Goal: Download file/media

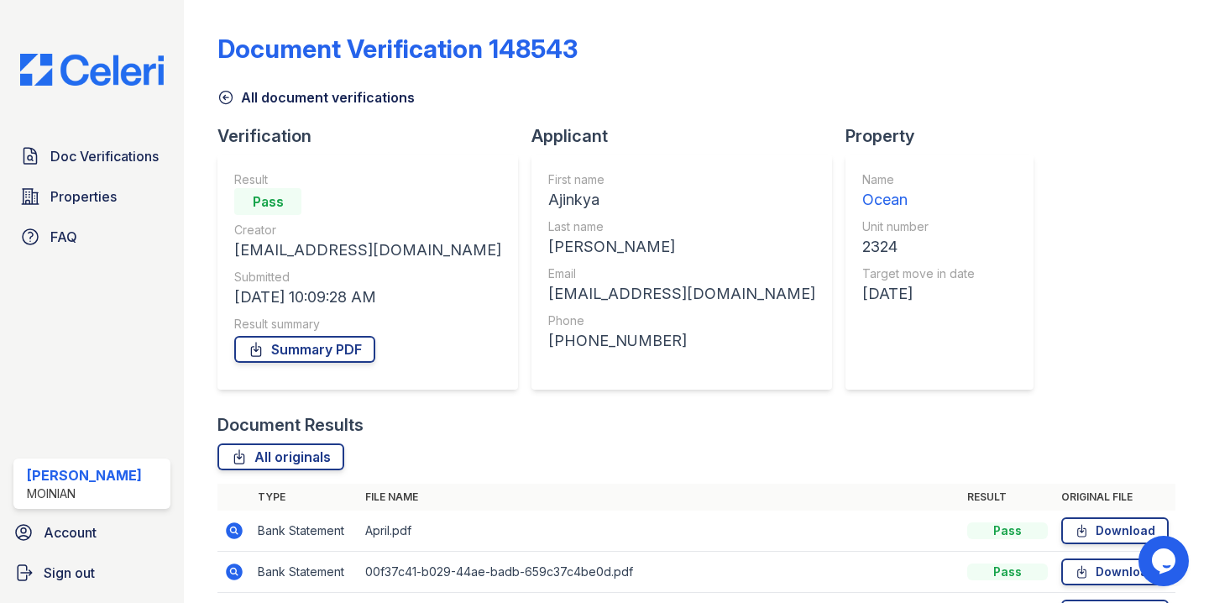
scroll to position [105, 0]
click at [80, 90] on div "Doc Verifications Properties FAQ Shiv Babani Moinian Account Sign out" at bounding box center [92, 301] width 184 height 603
click at [90, 83] on img at bounding box center [92, 70] width 170 height 32
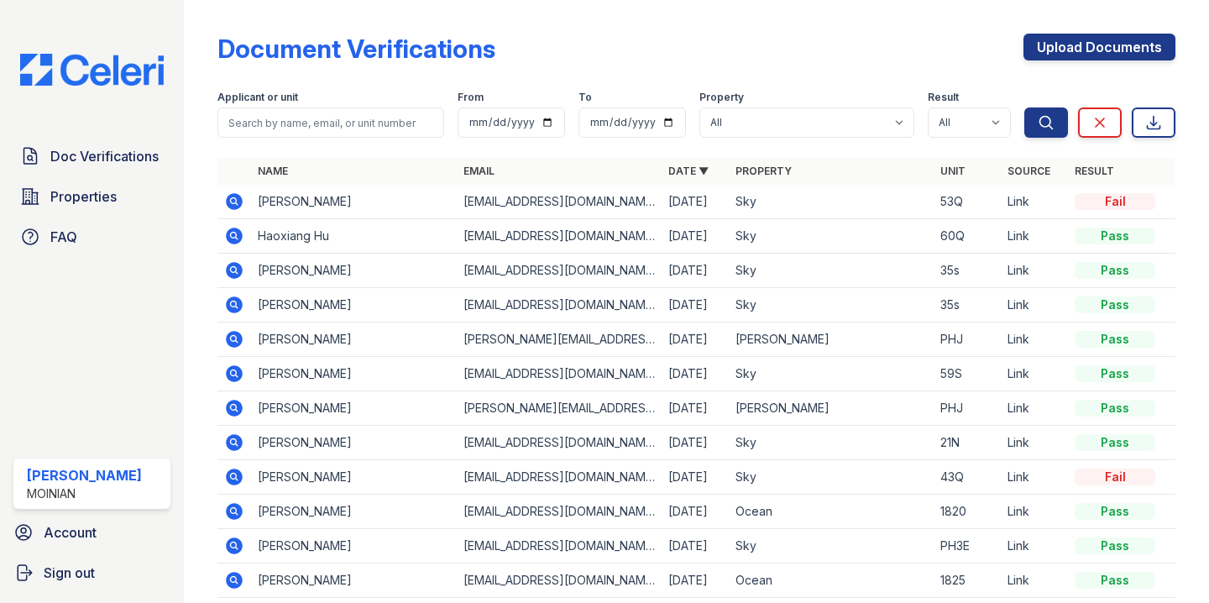
scroll to position [33, 0]
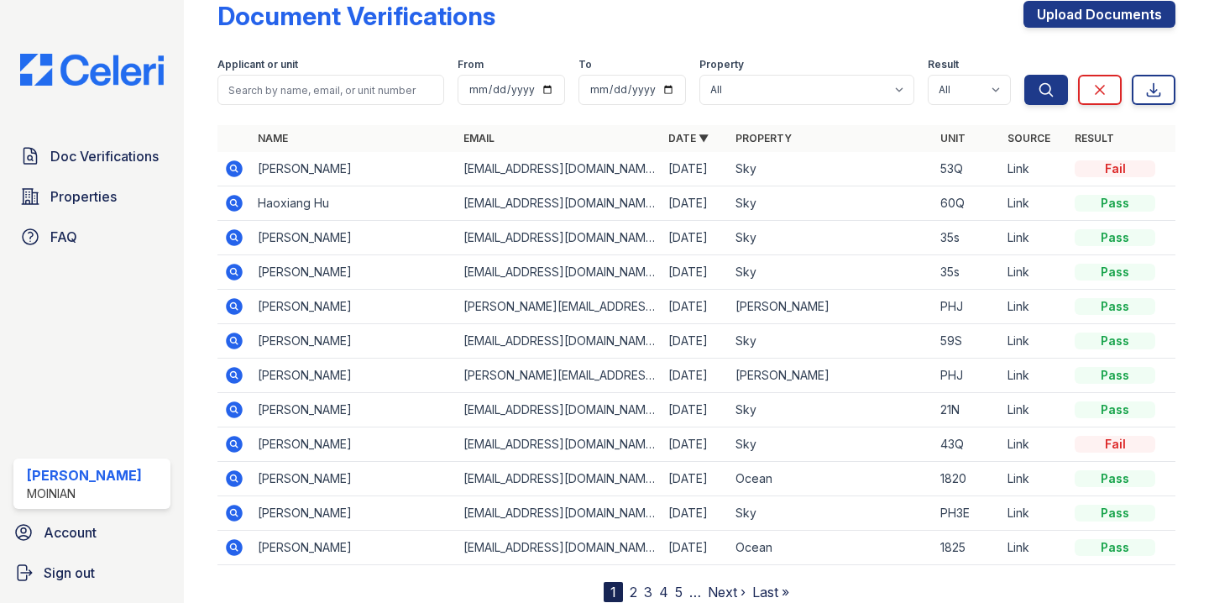
click at [237, 267] on icon at bounding box center [235, 272] width 17 height 17
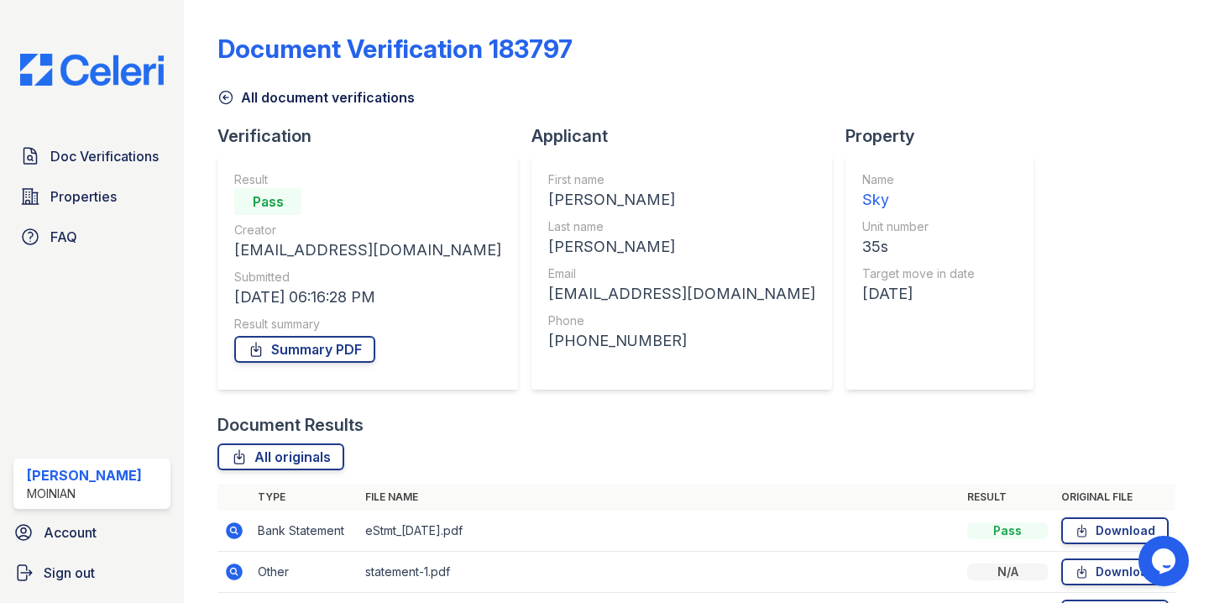
scroll to position [105, 0]
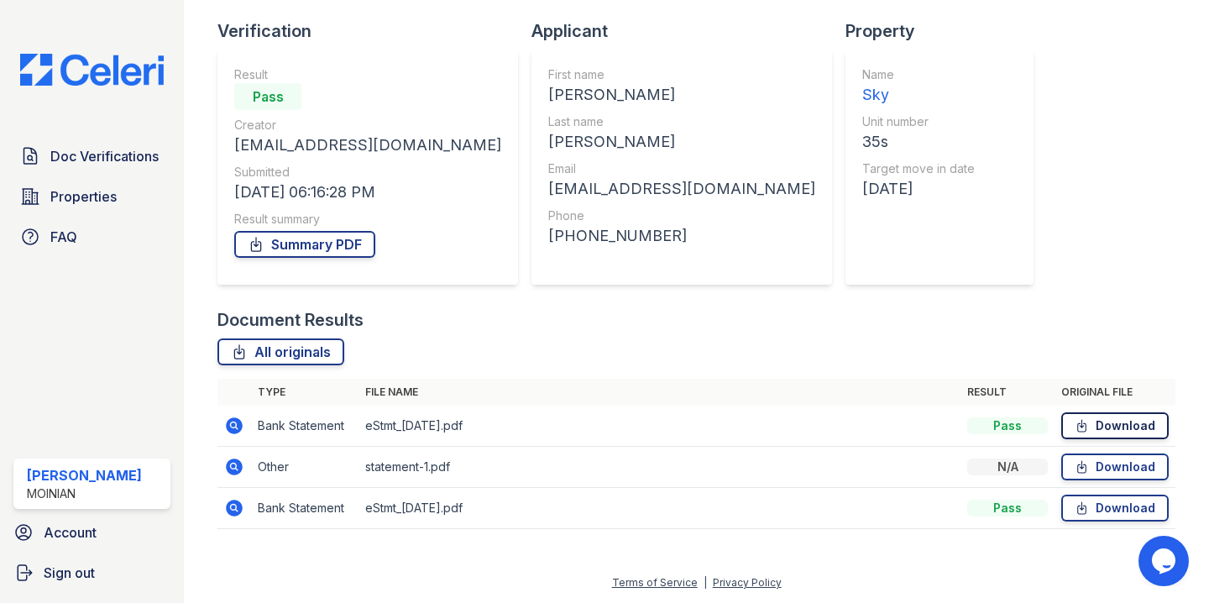
click at [1104, 419] on link "Download" at bounding box center [1114, 425] width 107 height 27
click at [1115, 474] on link "Download" at bounding box center [1114, 466] width 107 height 27
click at [1112, 512] on link "Download" at bounding box center [1114, 507] width 107 height 27
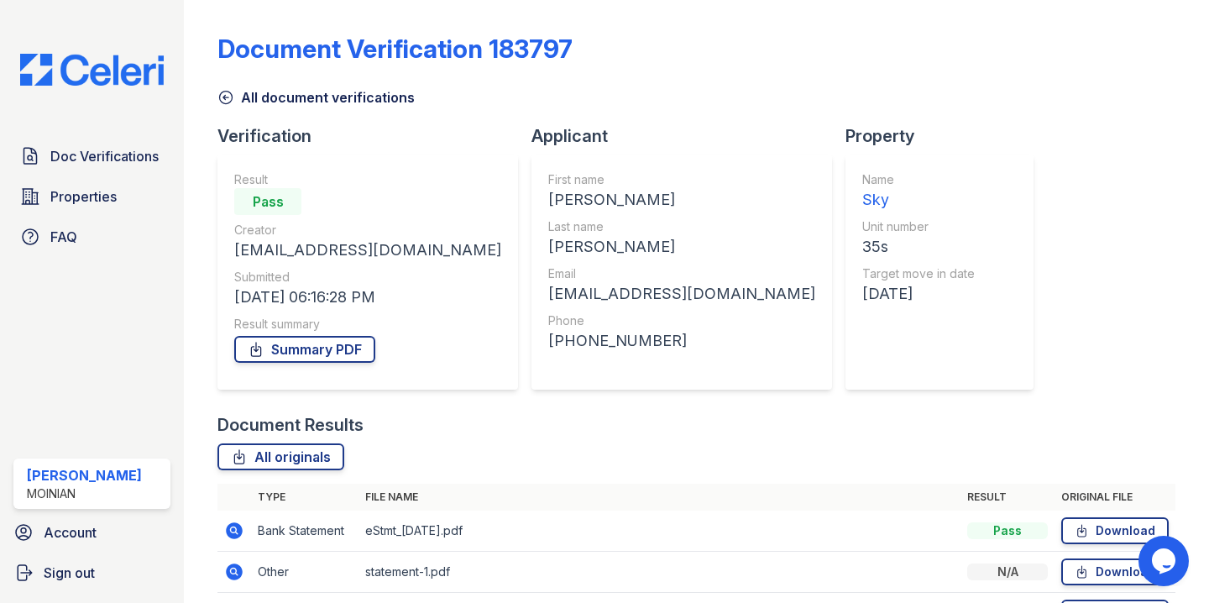
click at [223, 95] on icon at bounding box center [225, 97] width 17 height 17
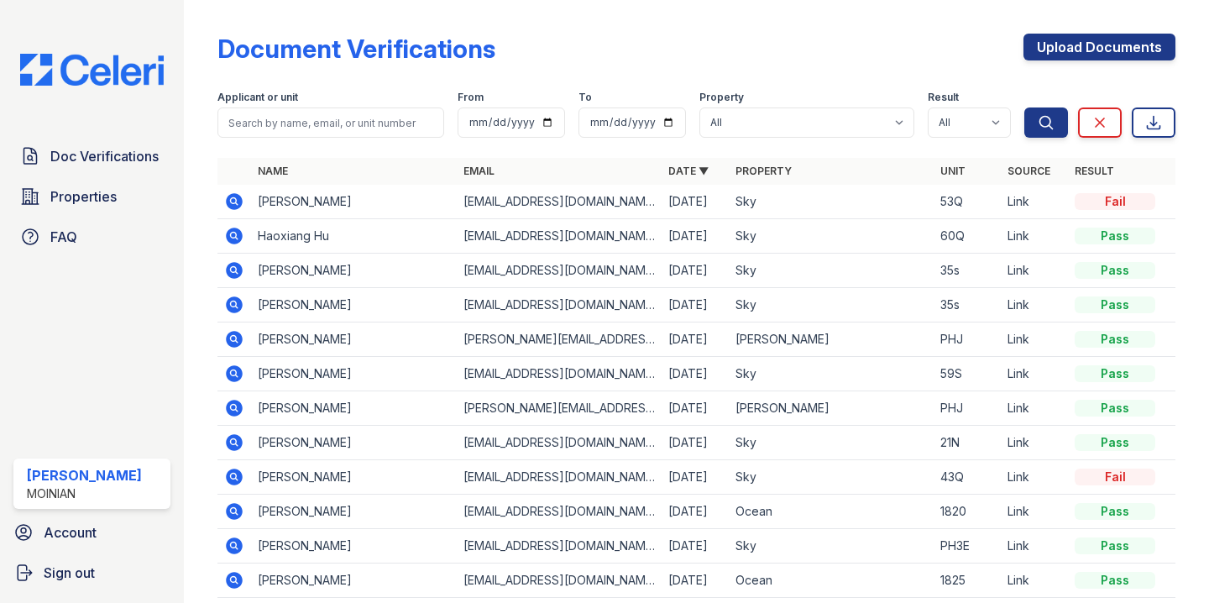
scroll to position [76, 0]
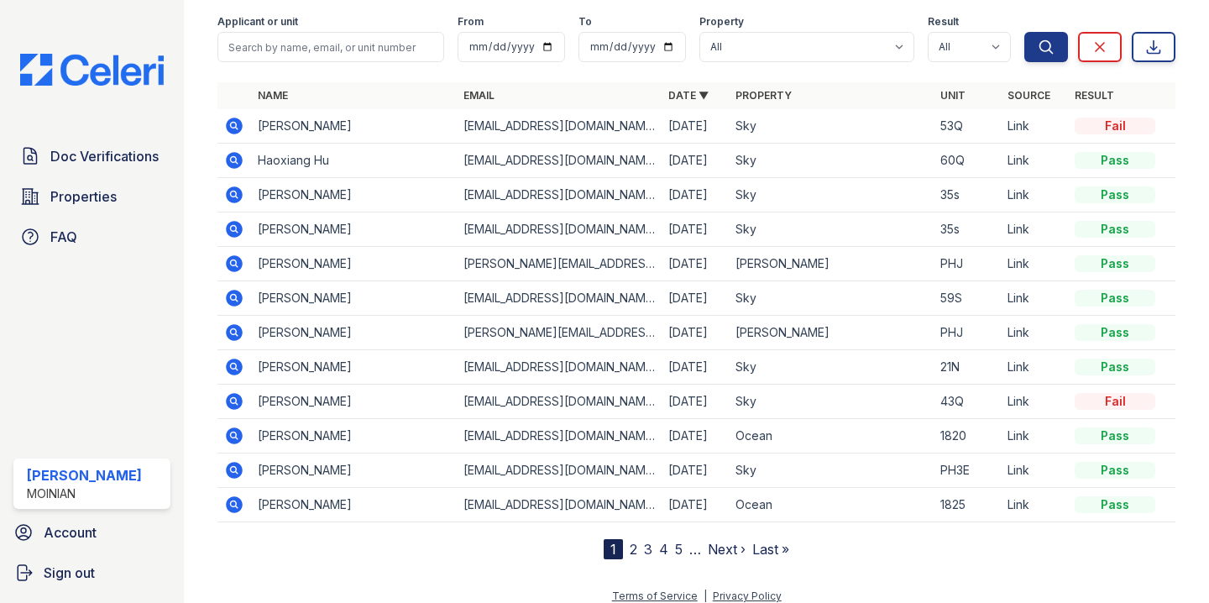
click at [242, 200] on icon at bounding box center [234, 195] width 20 height 20
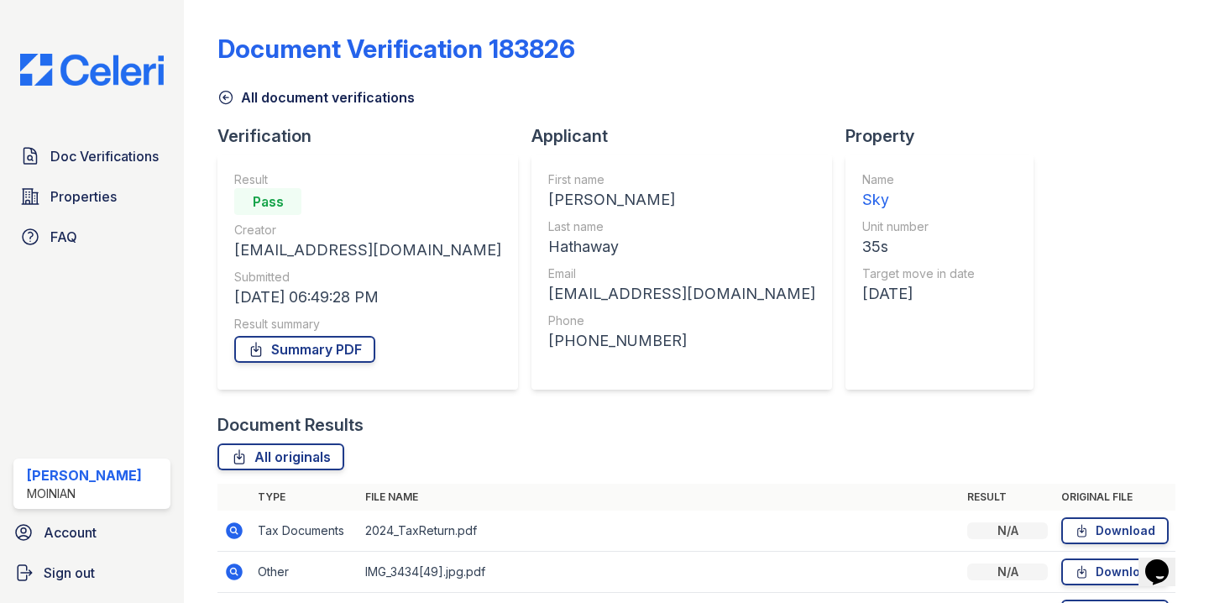
scroll to position [146, 0]
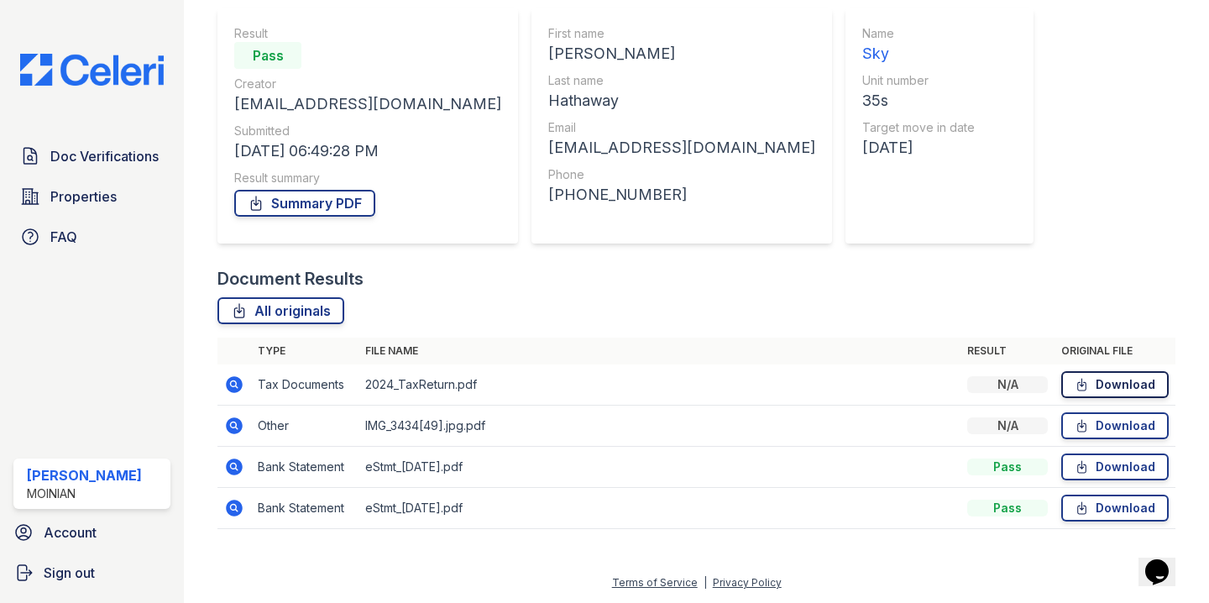
click at [1132, 384] on link "Download" at bounding box center [1114, 384] width 107 height 27
click at [1132, 430] on link "Download" at bounding box center [1114, 425] width 107 height 27
click at [1129, 465] on link "Download" at bounding box center [1114, 466] width 107 height 27
click at [1132, 502] on link "Download" at bounding box center [1114, 507] width 107 height 27
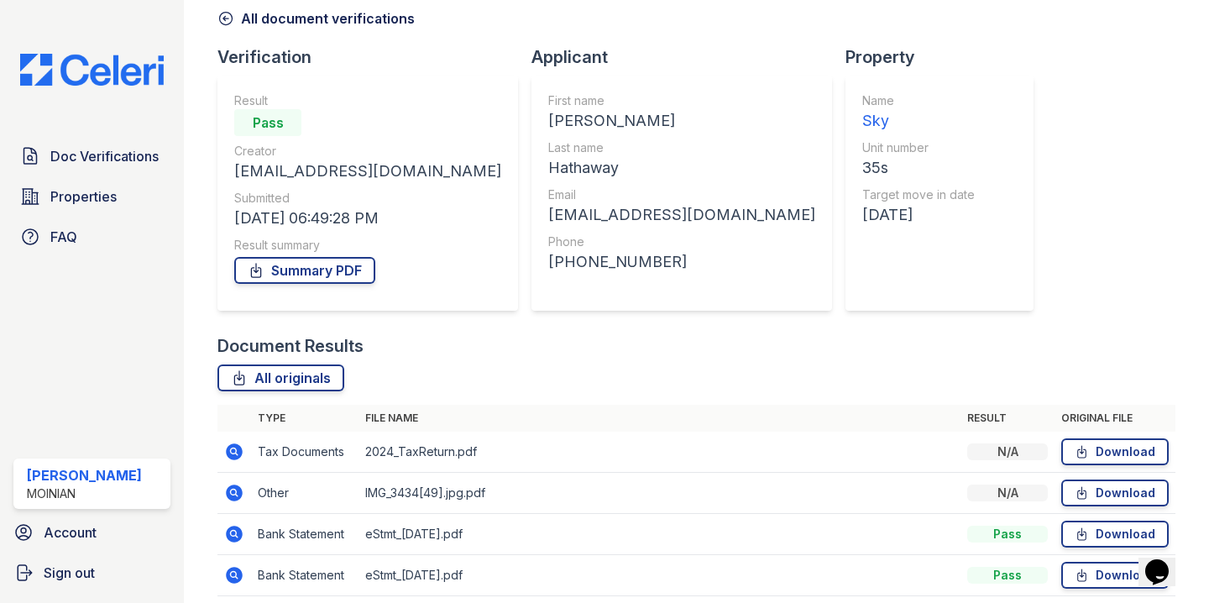
scroll to position [68, 0]
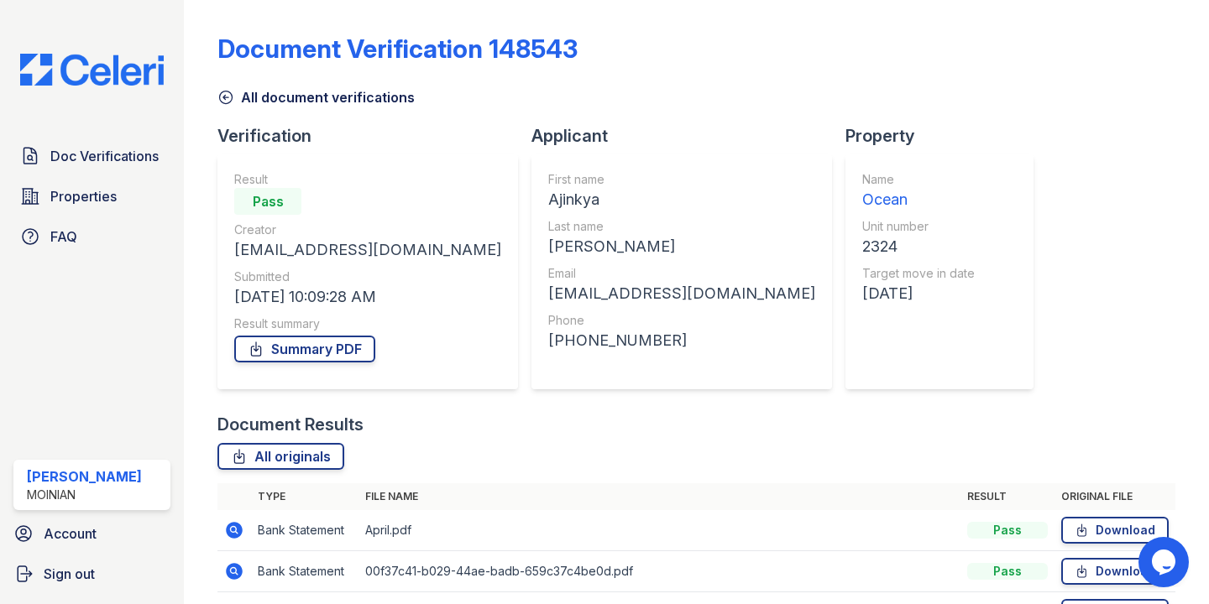
click at [228, 96] on icon at bounding box center [225, 97] width 17 height 17
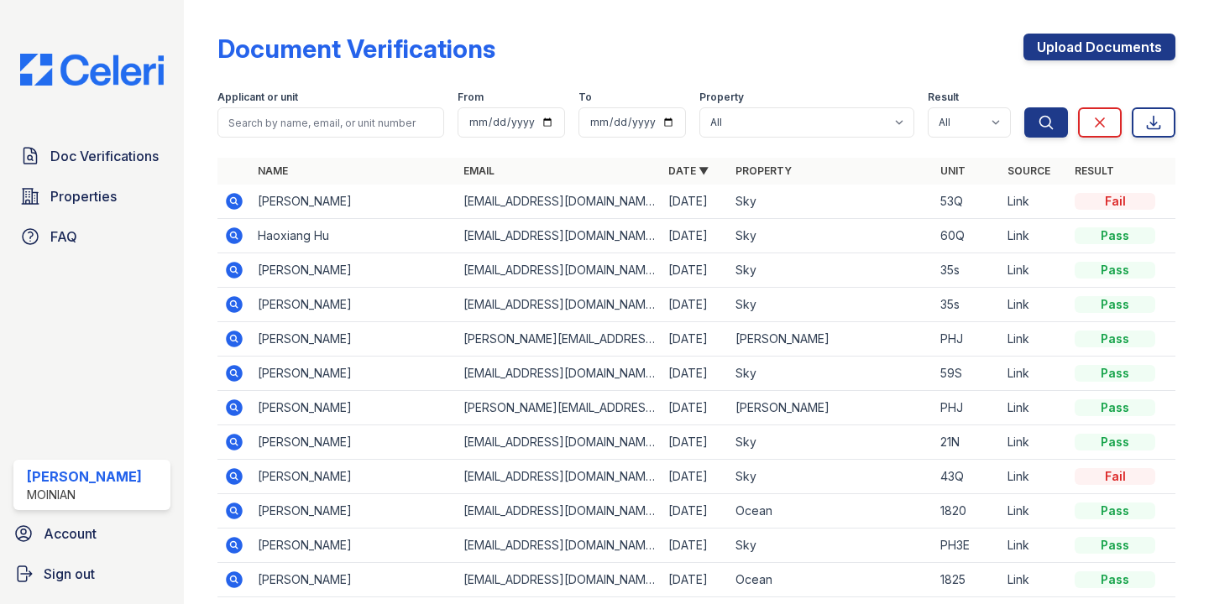
click at [237, 301] on icon at bounding box center [235, 304] width 17 height 17
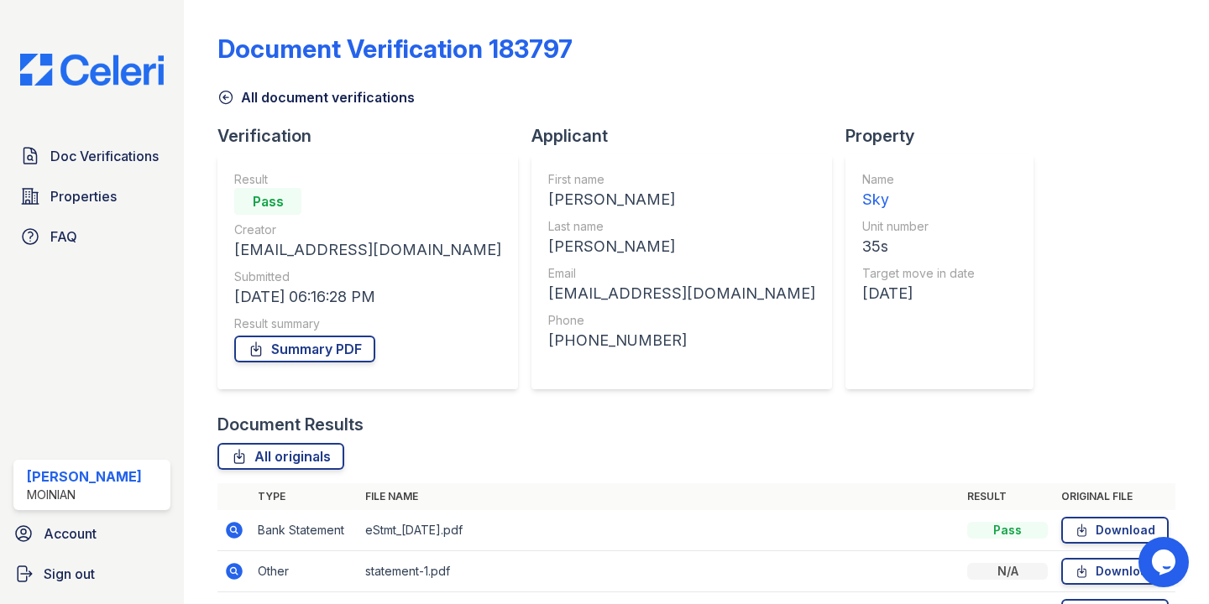
scroll to position [103, 0]
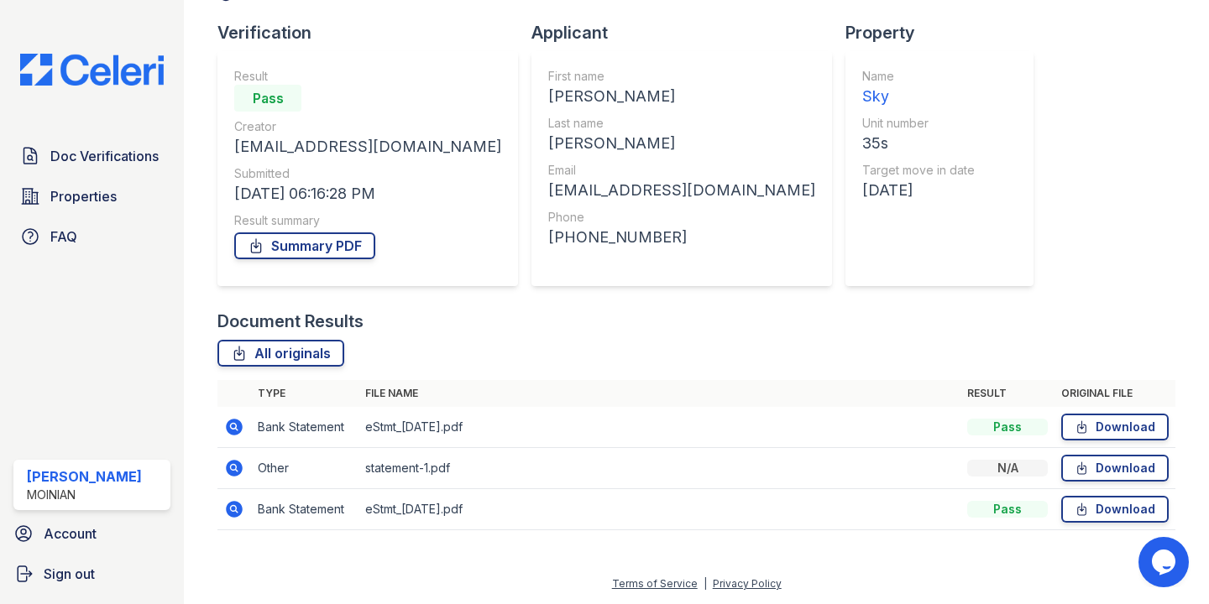
click at [228, 428] on icon at bounding box center [235, 427] width 17 height 17
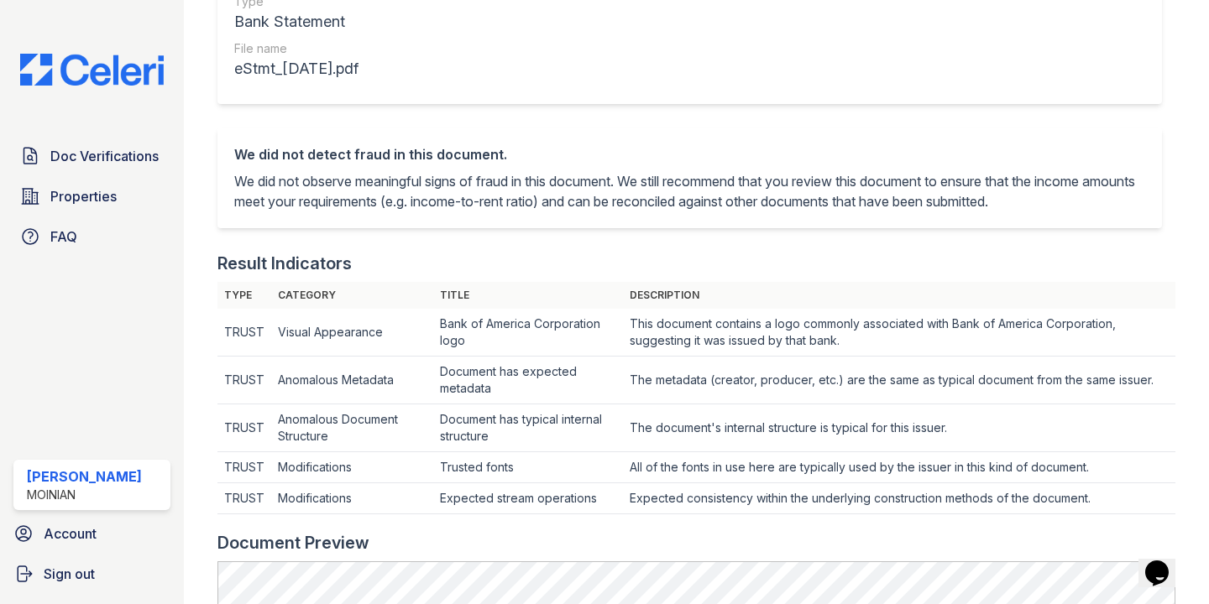
scroll to position [875, 0]
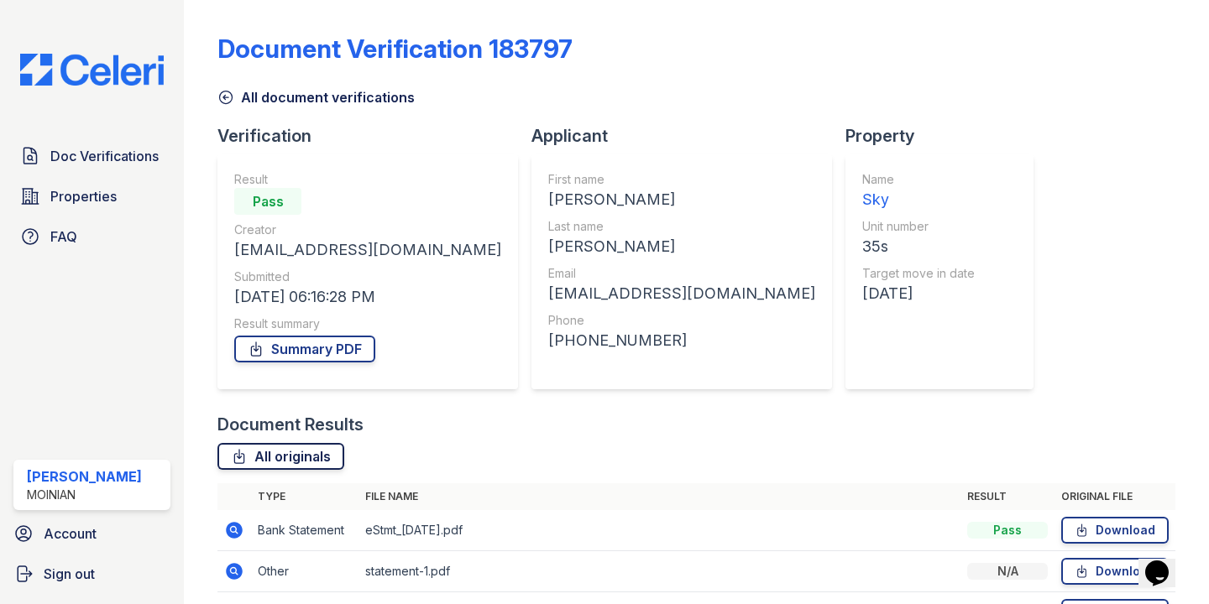
scroll to position [103, 0]
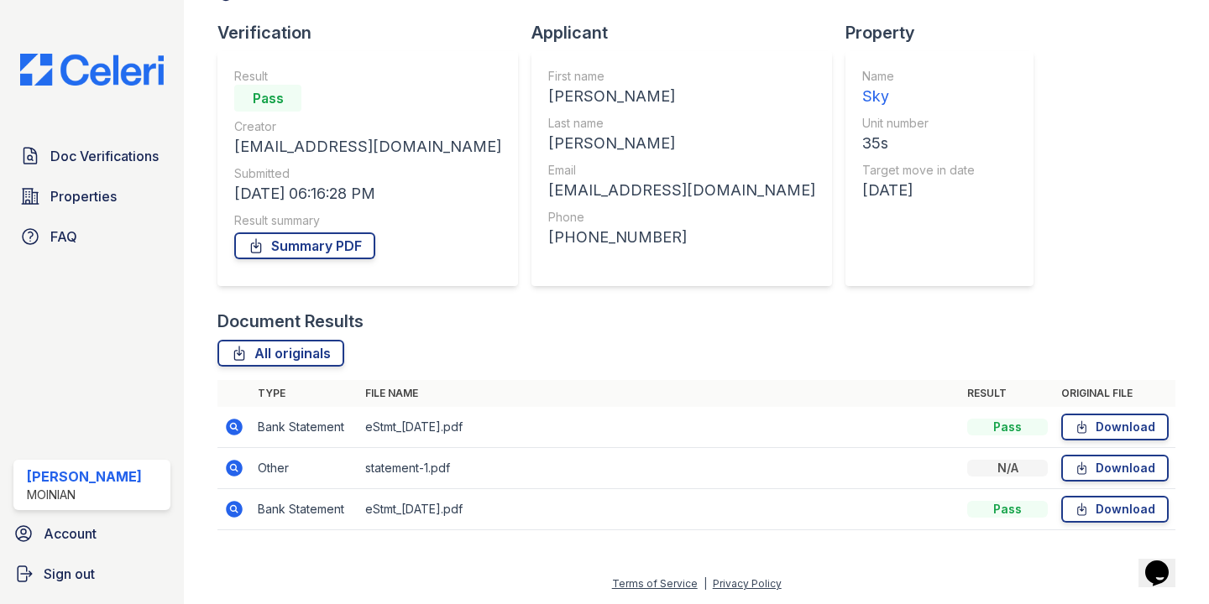
click at [254, 480] on td "Other" at bounding box center [304, 468] width 107 height 41
click at [239, 472] on icon at bounding box center [235, 468] width 17 height 17
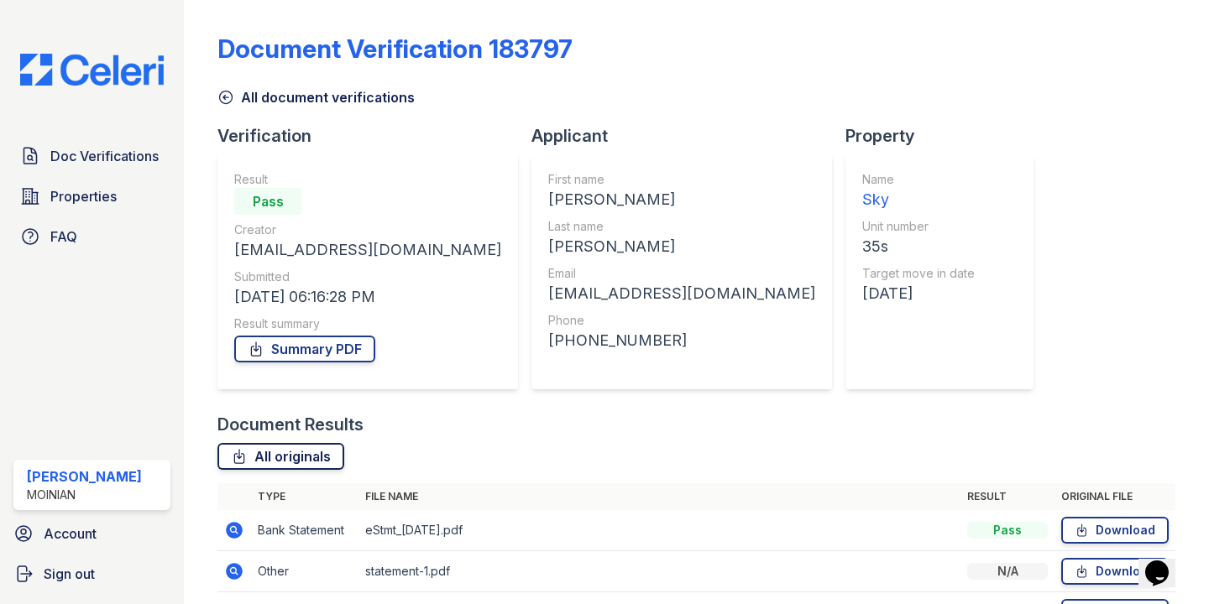
scroll to position [103, 0]
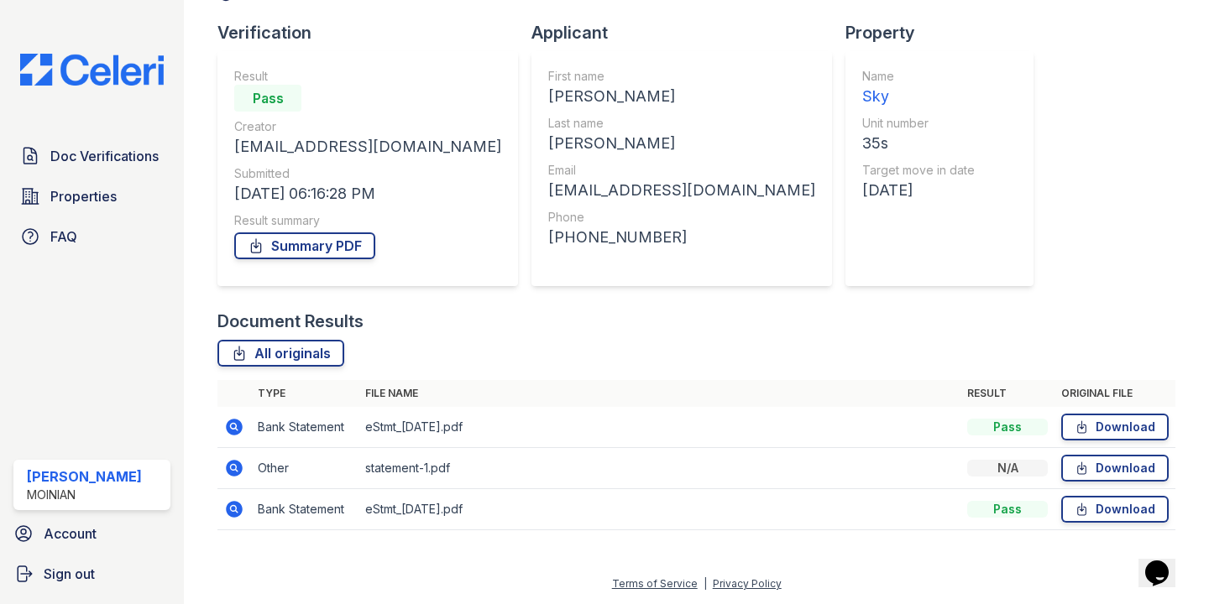
click at [247, 519] on td at bounding box center [234, 509] width 34 height 41
click at [238, 514] on icon at bounding box center [235, 509] width 17 height 17
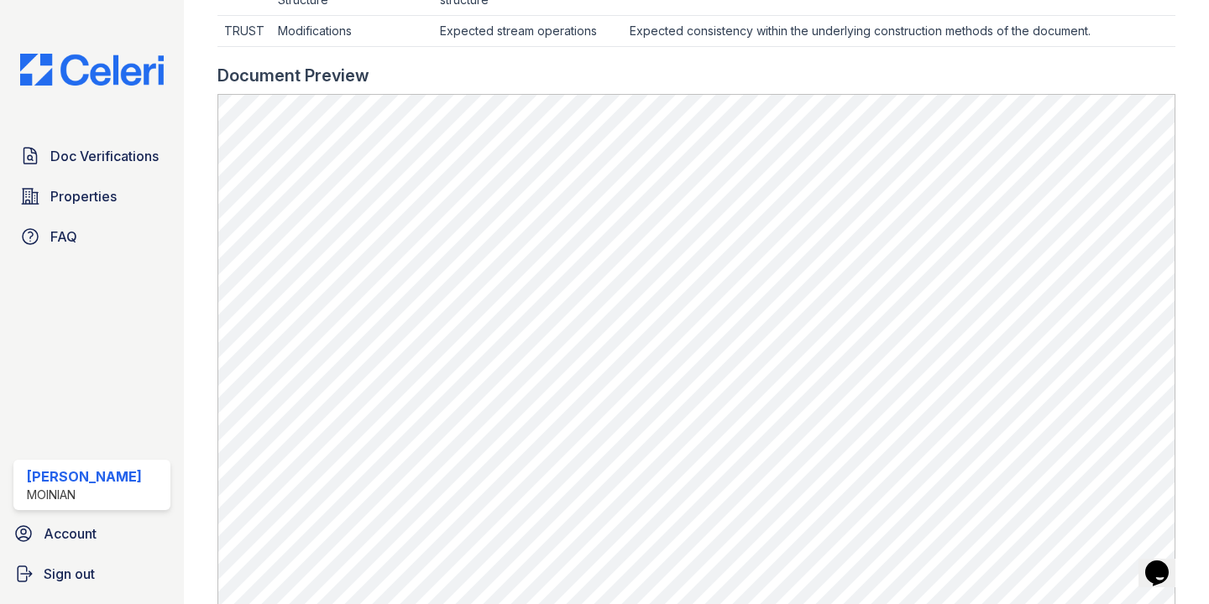
scroll to position [887, 0]
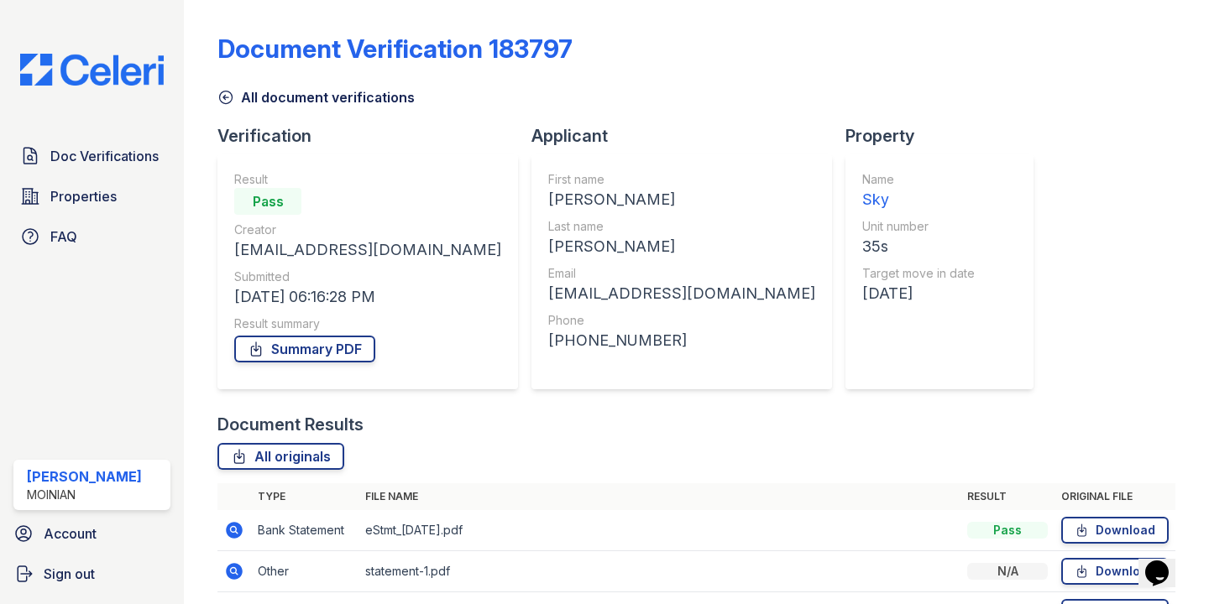
click at [220, 93] on icon at bounding box center [225, 97] width 17 height 17
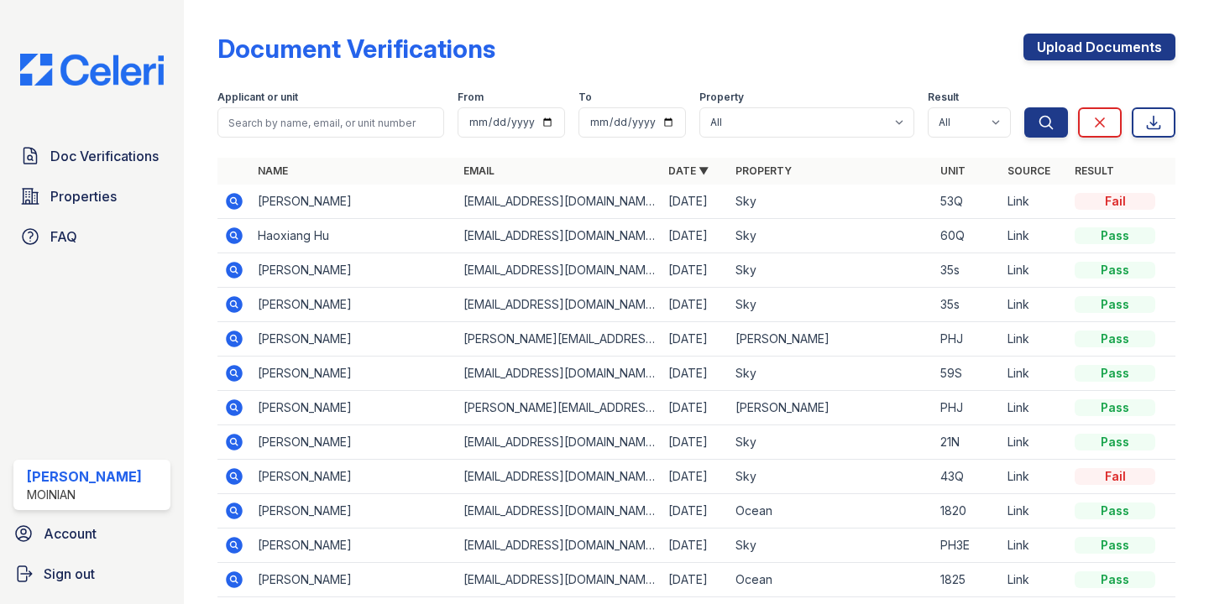
scroll to position [13, 0]
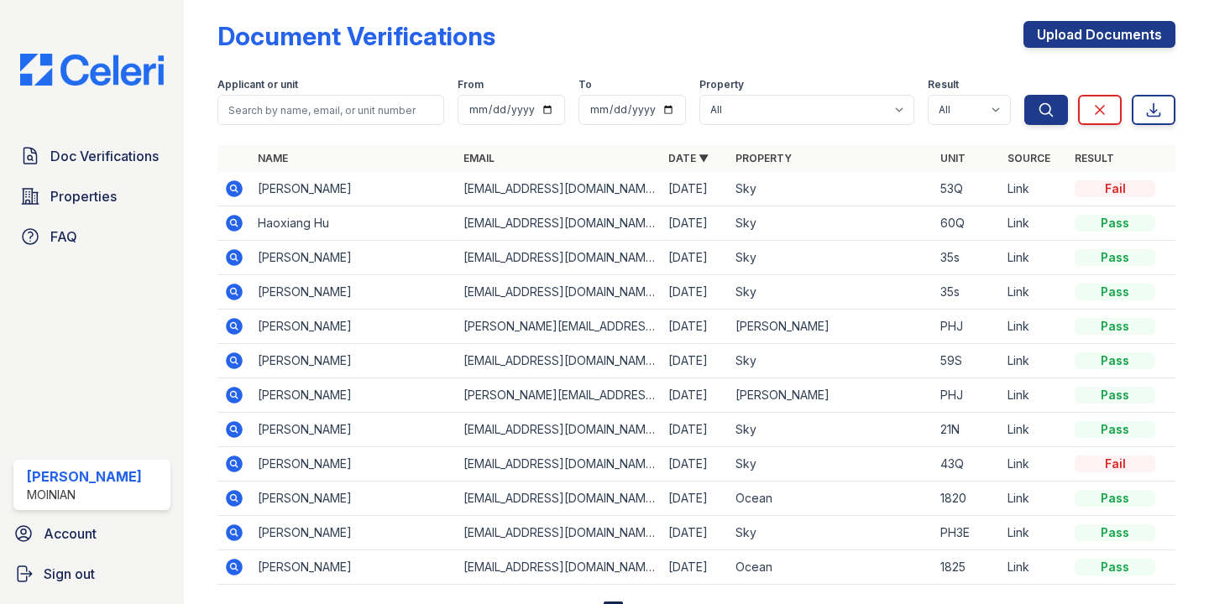
click at [240, 284] on icon at bounding box center [234, 292] width 20 height 20
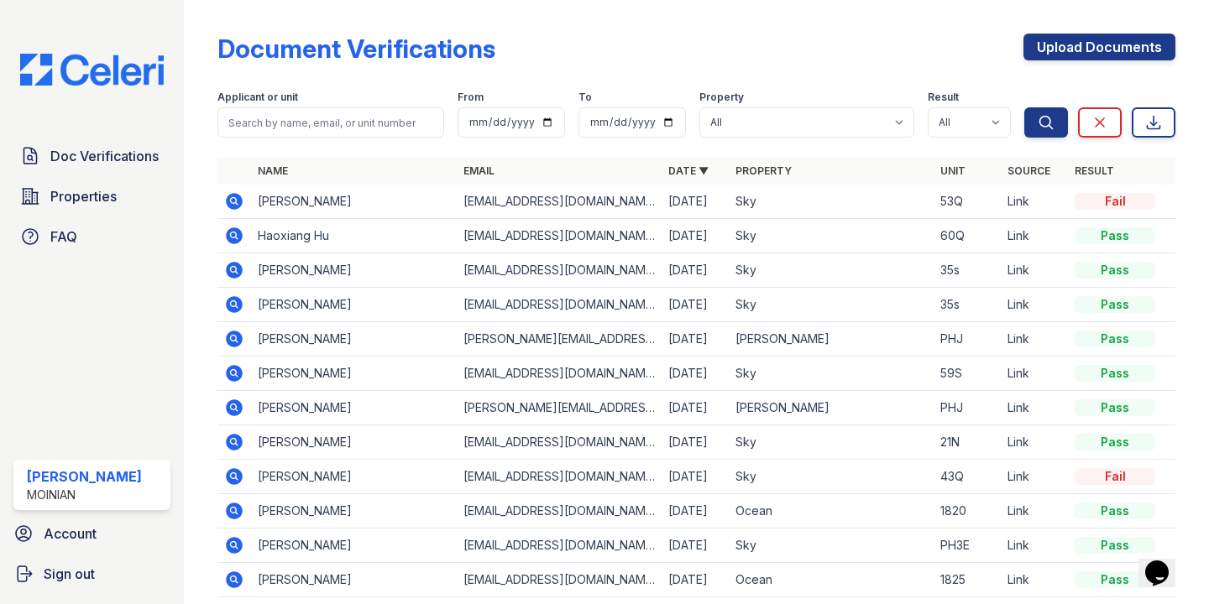
click at [232, 268] on icon at bounding box center [234, 269] width 4 height 4
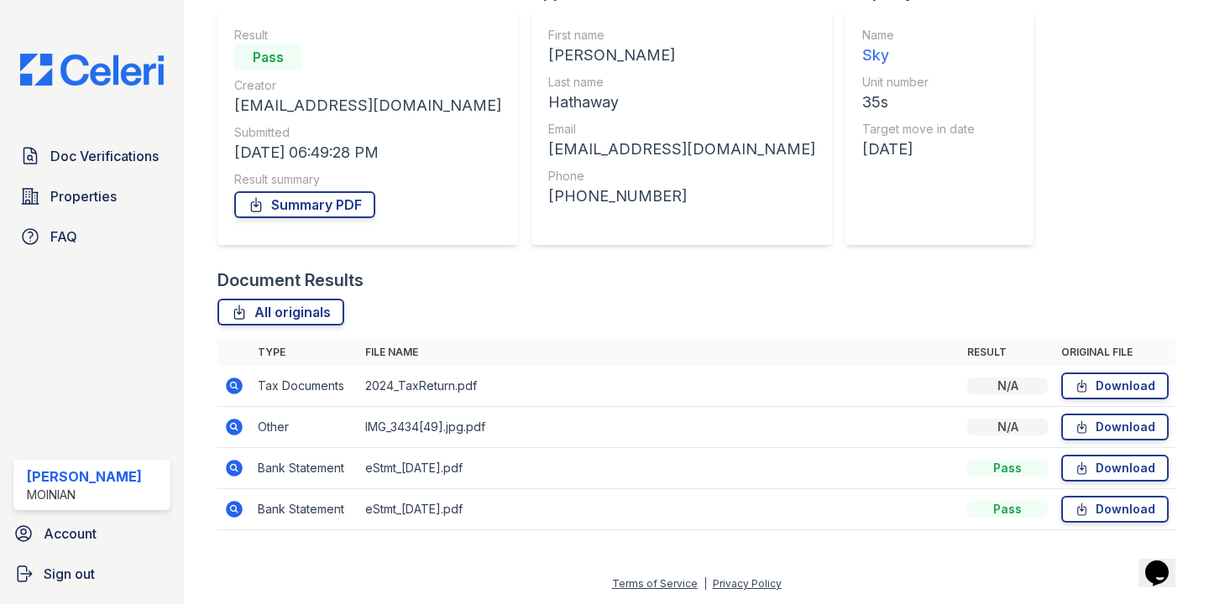
click at [242, 473] on icon at bounding box center [234, 468] width 20 height 20
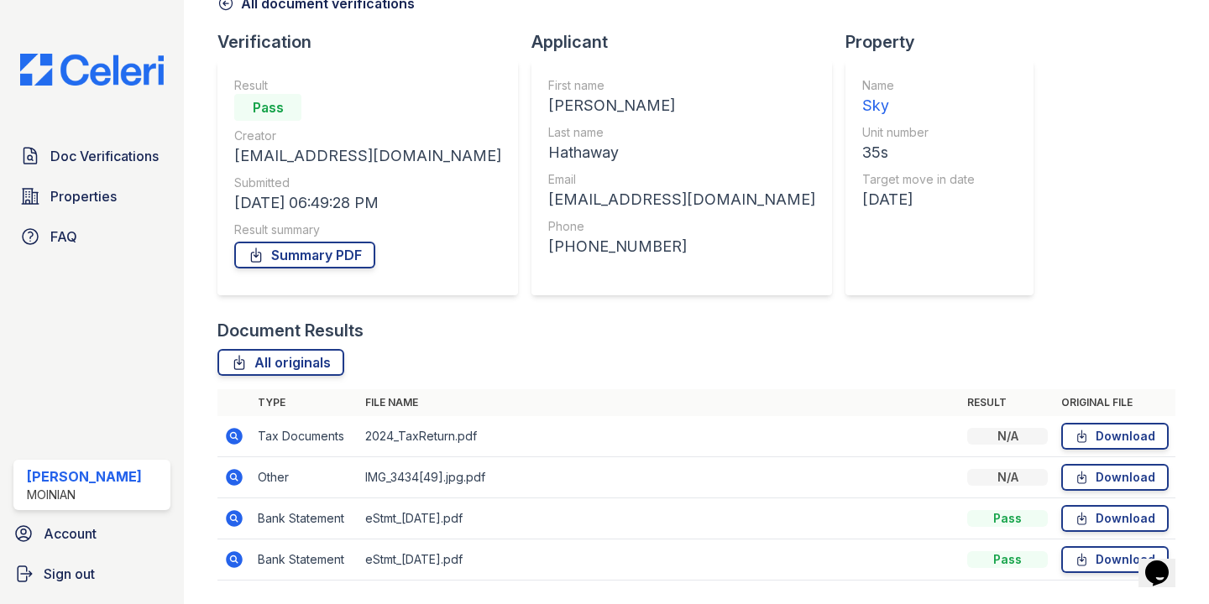
scroll to position [144, 0]
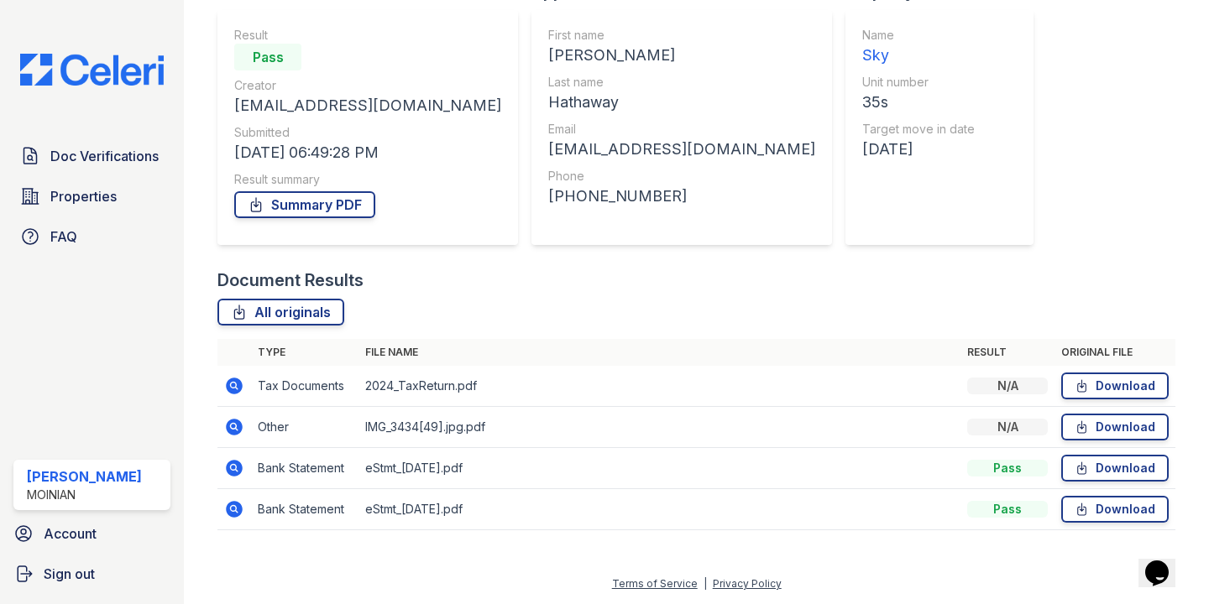
click at [233, 431] on icon at bounding box center [235, 427] width 17 height 17
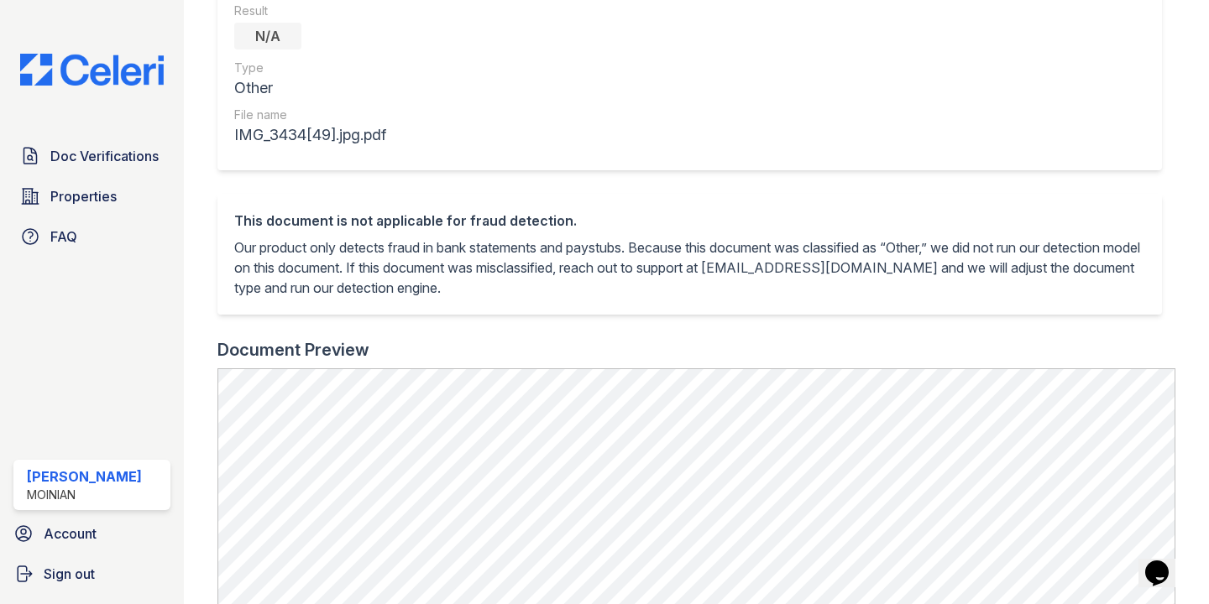
scroll to position [628, 0]
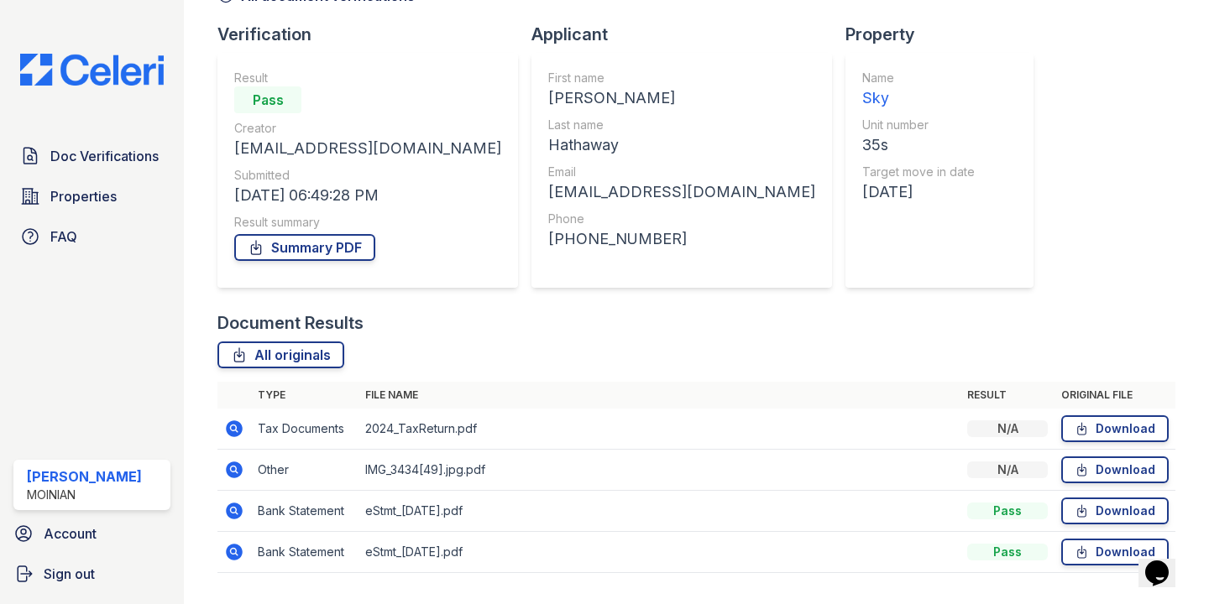
scroll to position [144, 0]
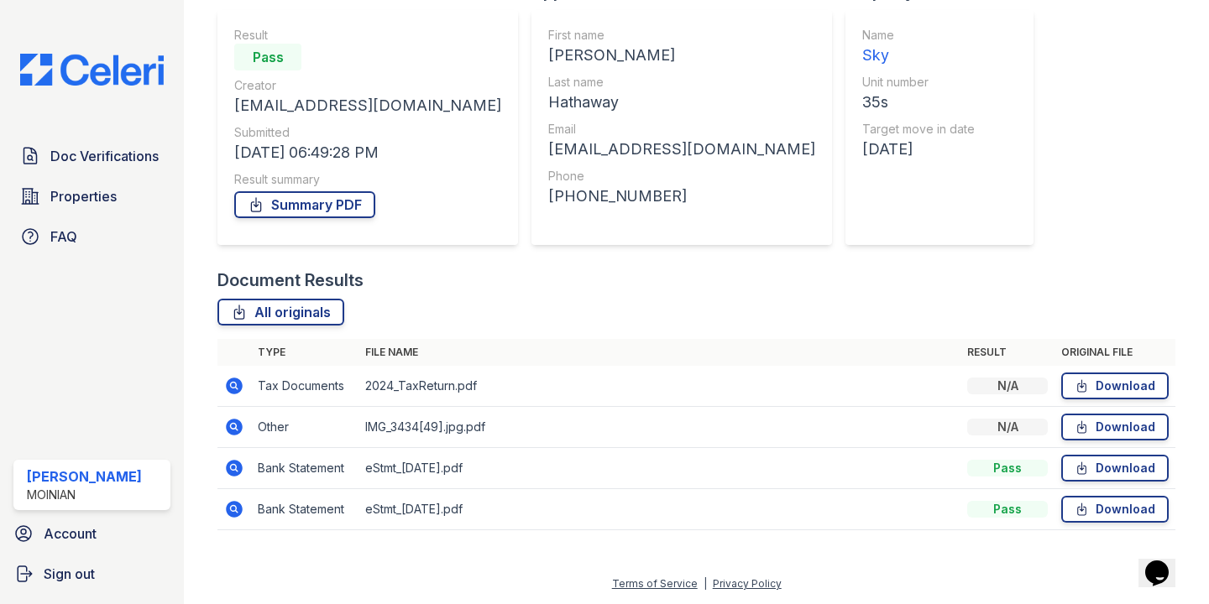
click at [97, 39] on div "Doc Verifications Properties FAQ Shiv Babani Moinian Account Sign out" at bounding box center [92, 302] width 184 height 604
click at [97, 44] on div "Doc Verifications Properties FAQ Shiv Babani Moinian Account Sign out" at bounding box center [92, 302] width 184 height 604
click at [97, 52] on div "Doc Verifications Properties FAQ Shiv Babani Moinian Account Sign out" at bounding box center [92, 302] width 184 height 604
click at [98, 61] on img at bounding box center [92, 70] width 170 height 32
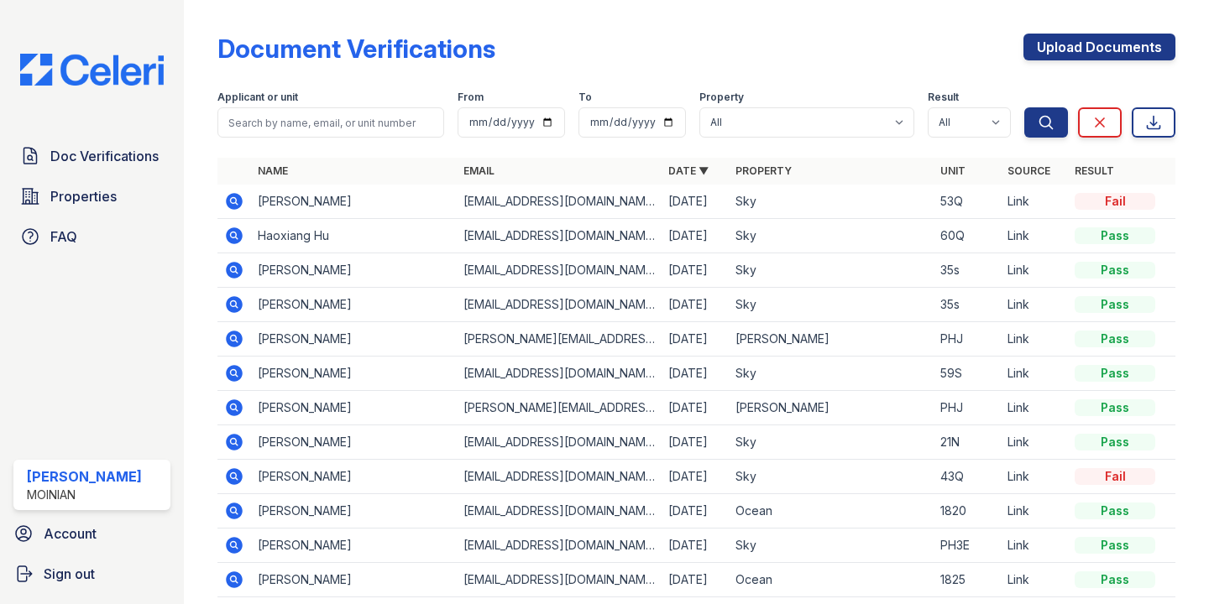
click at [234, 217] on td at bounding box center [234, 202] width 34 height 34
click at [234, 197] on icon at bounding box center [234, 201] width 20 height 20
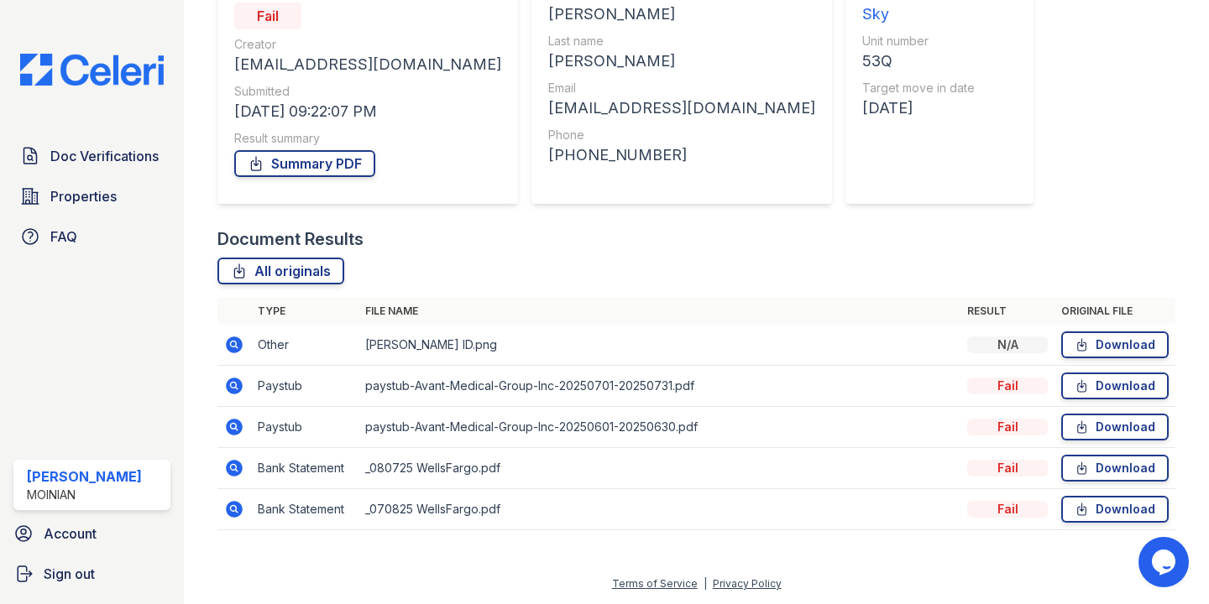
click at [131, 71] on img at bounding box center [92, 70] width 170 height 32
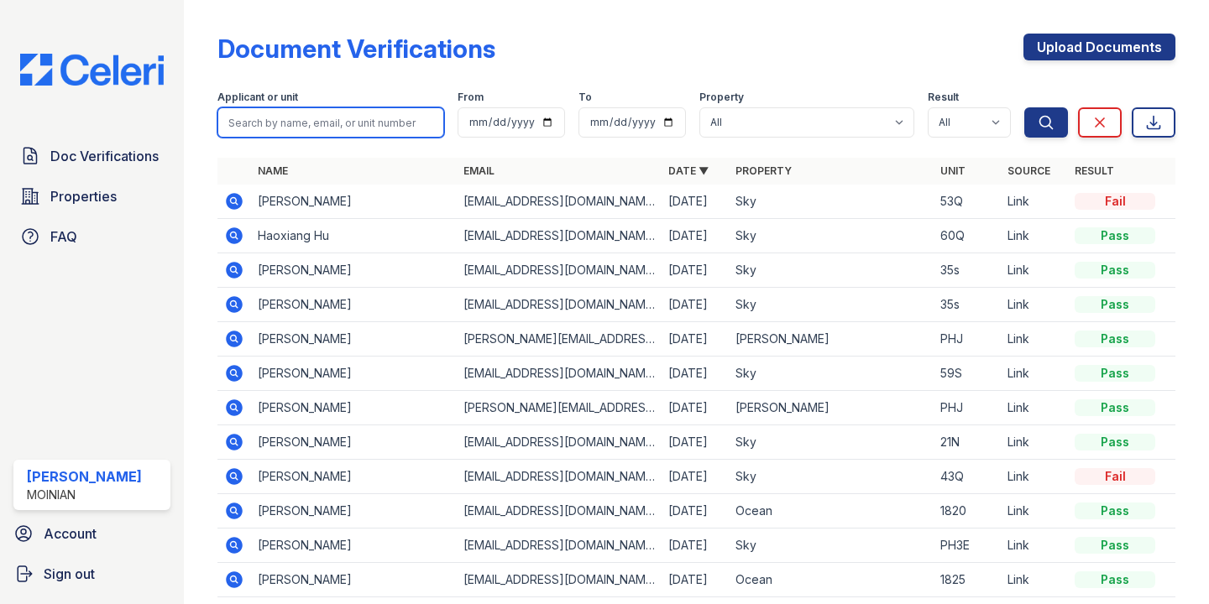
click at [311, 125] on input "search" at bounding box center [330, 122] width 227 height 30
type input "haoxian"
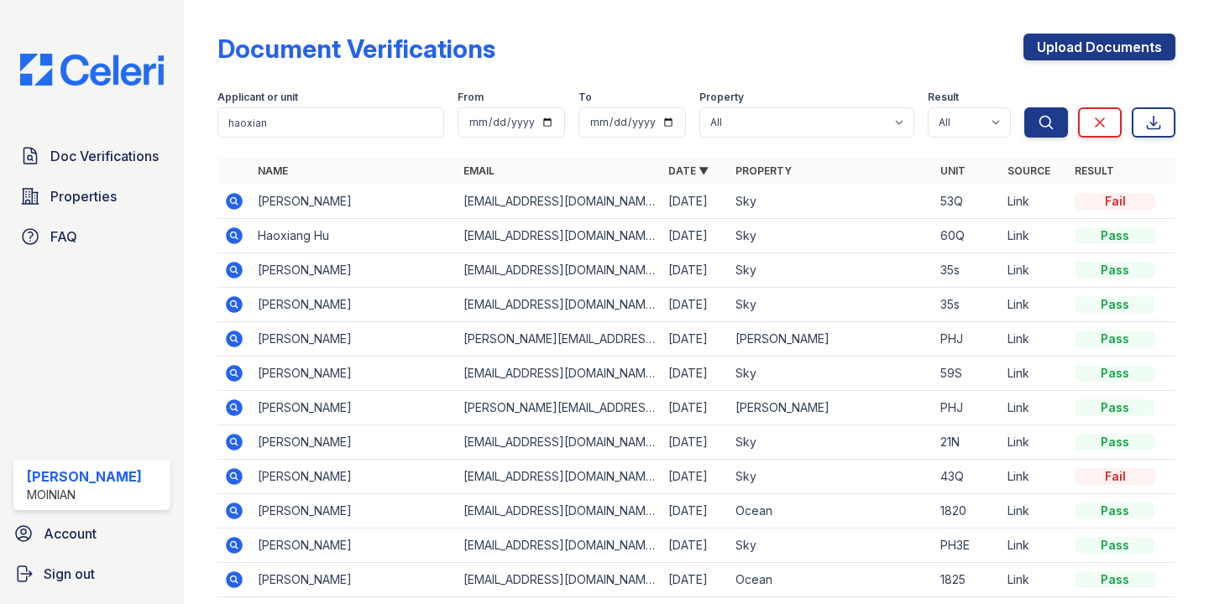
click at [238, 228] on icon at bounding box center [235, 236] width 17 height 17
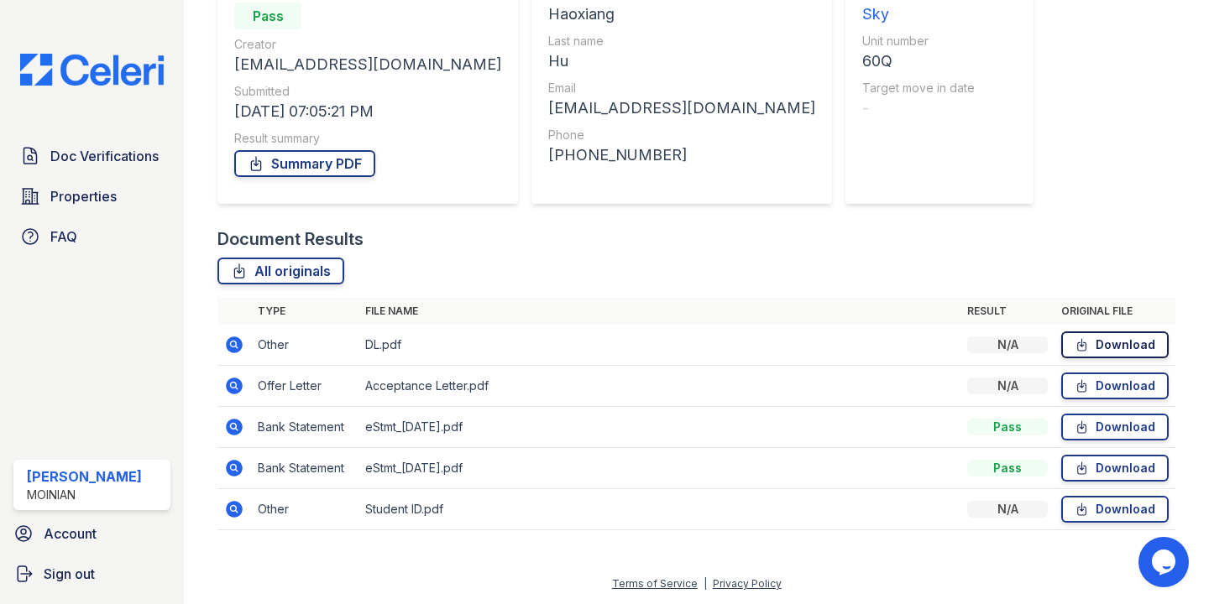
click at [1108, 333] on link "Download" at bounding box center [1114, 345] width 107 height 27
click at [1149, 379] on link "Download" at bounding box center [1114, 386] width 107 height 27
click at [241, 468] on icon at bounding box center [235, 468] width 17 height 17
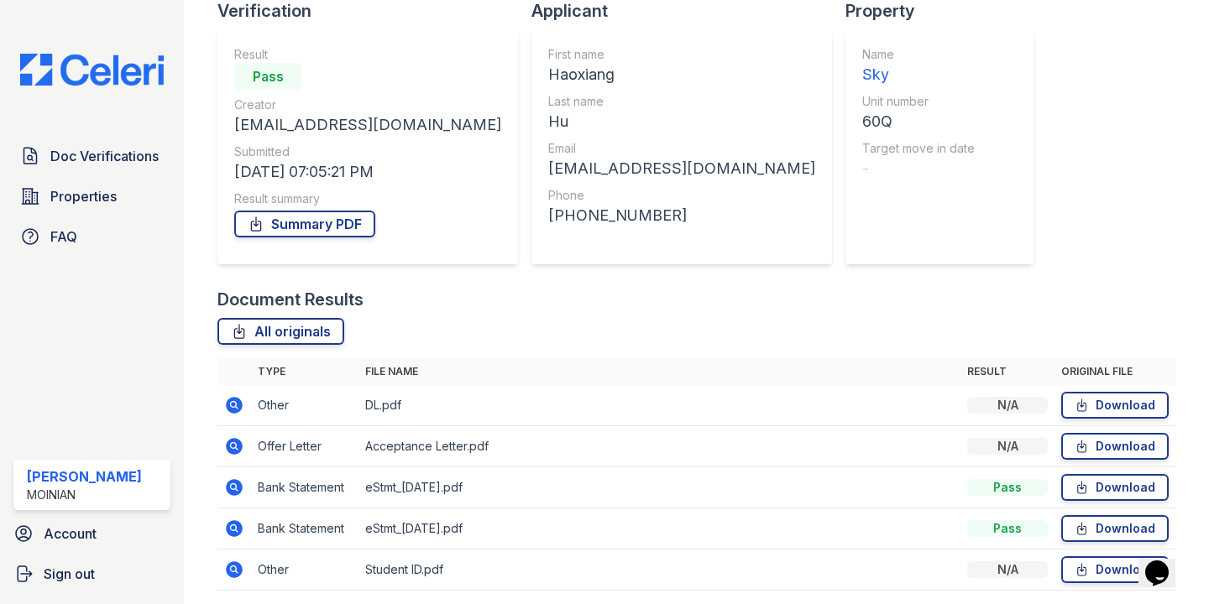
scroll to position [128, 0]
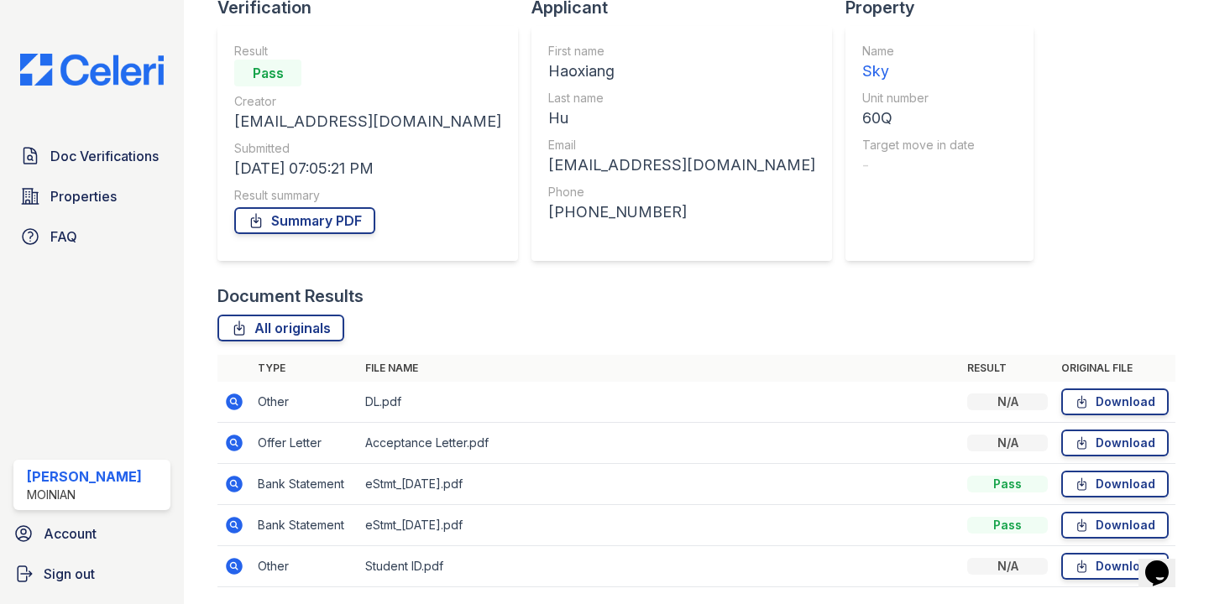
click at [235, 475] on icon at bounding box center [234, 484] width 20 height 20
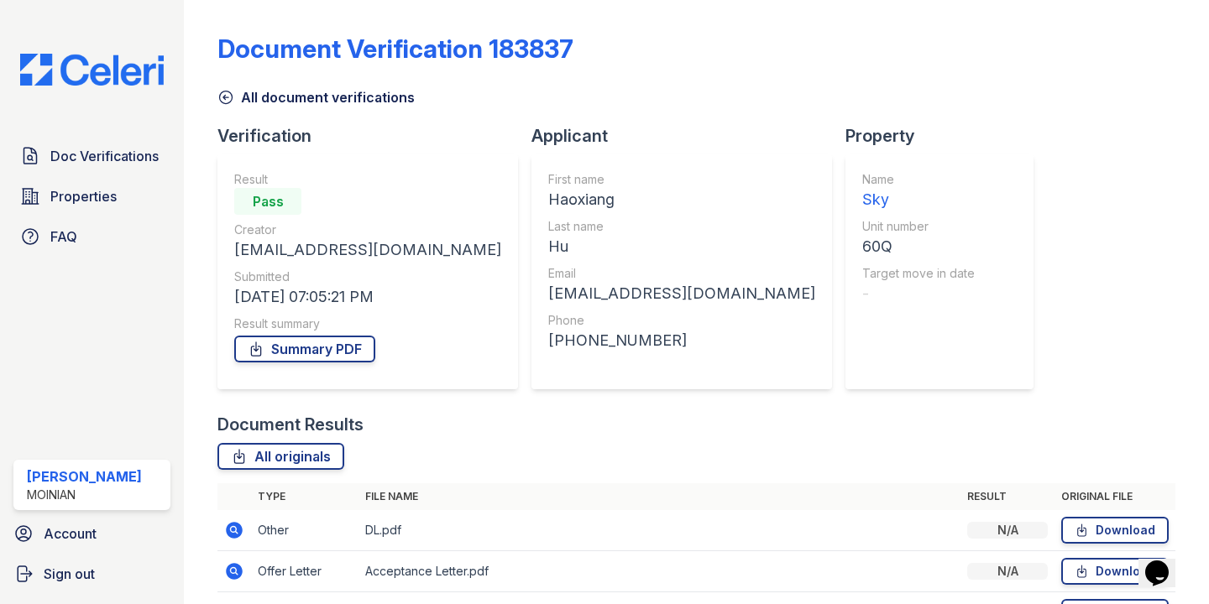
scroll to position [1, 0]
click at [1169, 184] on div "Document Verification 183837 All document verifications Verification Result Pas…" at bounding box center [696, 369] width 958 height 726
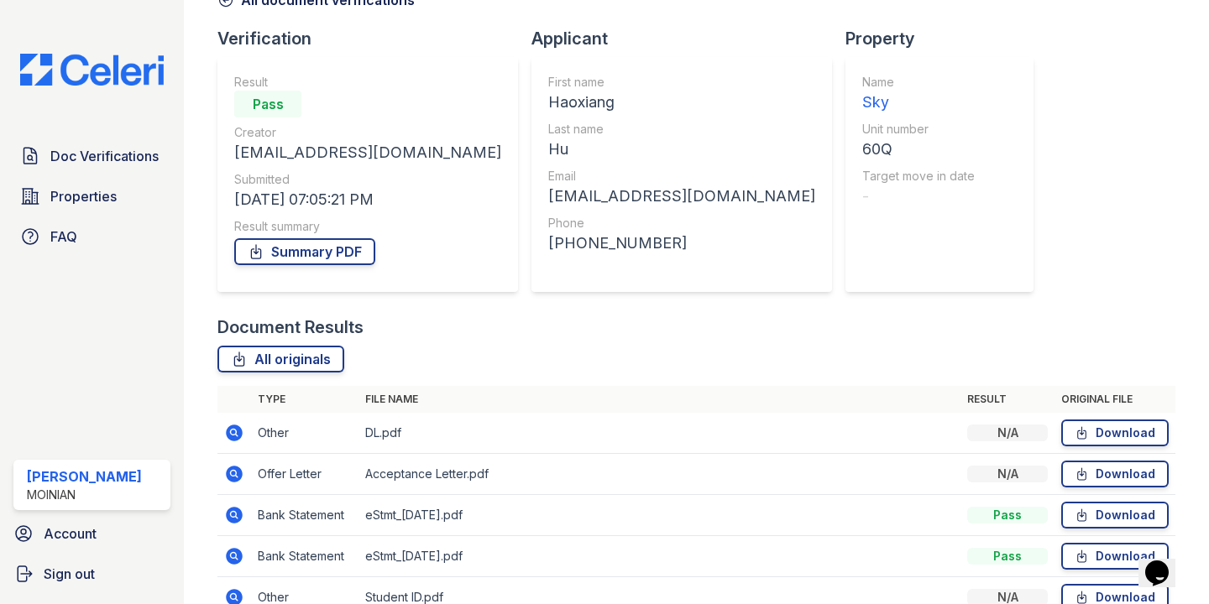
scroll to position [186, 0]
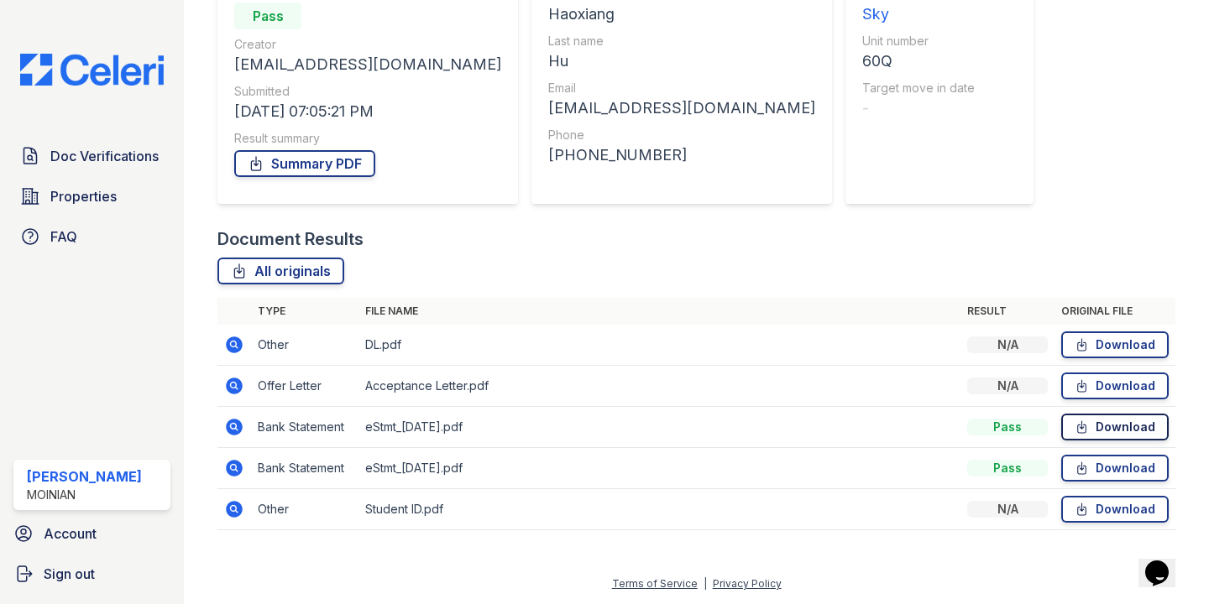
click at [1091, 437] on link "Download" at bounding box center [1114, 427] width 107 height 27
click at [1114, 478] on link "Download" at bounding box center [1114, 468] width 107 height 27
click at [1112, 513] on link "Download" at bounding box center [1114, 509] width 107 height 27
